Goal: Transaction & Acquisition: Download file/media

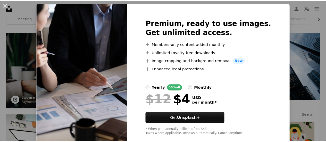
scroll to position [23, 0]
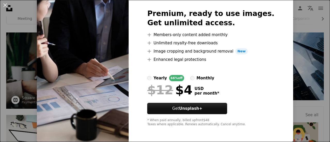
click at [306, 89] on div "An X shape Premium, ready to use images. Get unlimited access. A plus sign Memb…" at bounding box center [165, 71] width 330 height 142
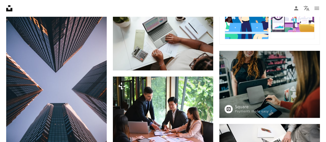
scroll to position [232, 0]
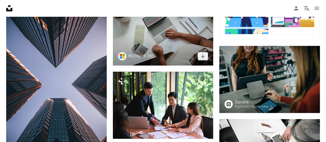
click at [184, 51] on img at bounding box center [163, 31] width 101 height 67
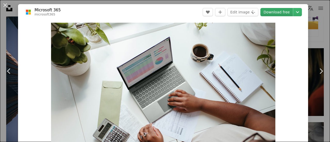
click at [272, 14] on link "Download free" at bounding box center [277, 12] width 32 height 8
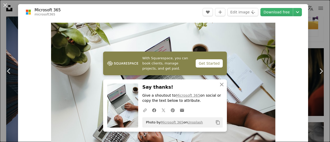
click at [316, 11] on div "An X shape Chevron left Chevron right Microsoft 365 microsoft365 A heart A plus…" at bounding box center [165, 71] width 330 height 142
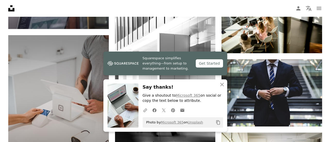
scroll to position [413, 0]
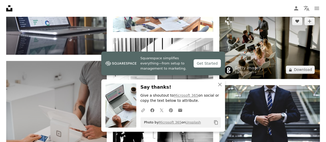
click at [268, 55] on img at bounding box center [269, 45] width 101 height 67
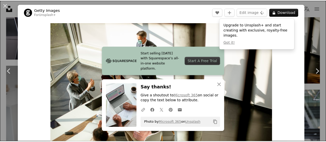
scroll to position [124, 0]
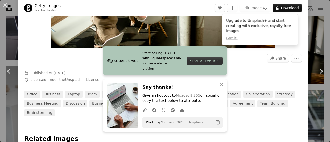
click at [315, 102] on div "An X shape Chevron left Chevron right Getty Images For Unsplash+ A heart A plus…" at bounding box center [165, 71] width 330 height 142
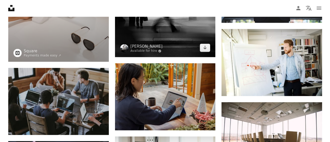
scroll to position [542, 0]
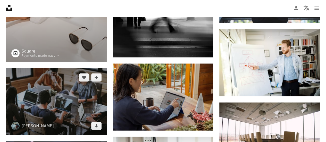
click at [58, 92] on img at bounding box center [56, 101] width 101 height 67
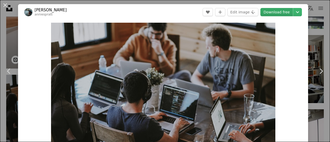
click at [281, 14] on link "Download free" at bounding box center [277, 12] width 32 height 8
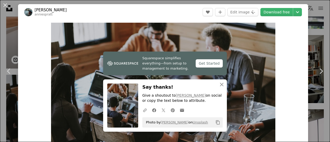
scroll to position [124, 0]
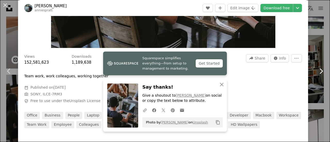
click at [312, 59] on link "Chevron right" at bounding box center [321, 71] width 18 height 50
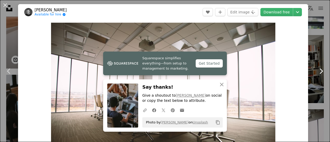
click at [313, 52] on link "Chevron right" at bounding box center [321, 71] width 18 height 50
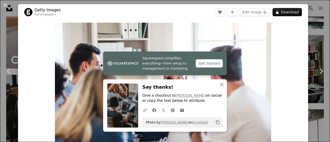
click at [6, 27] on div "An X shape Chevron left Chevron right Getty Images For Unsplash+ A heart A plus…" at bounding box center [165, 71] width 330 height 142
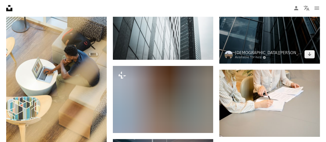
scroll to position [3508, 0]
